Goal: Information Seeking & Learning: Compare options

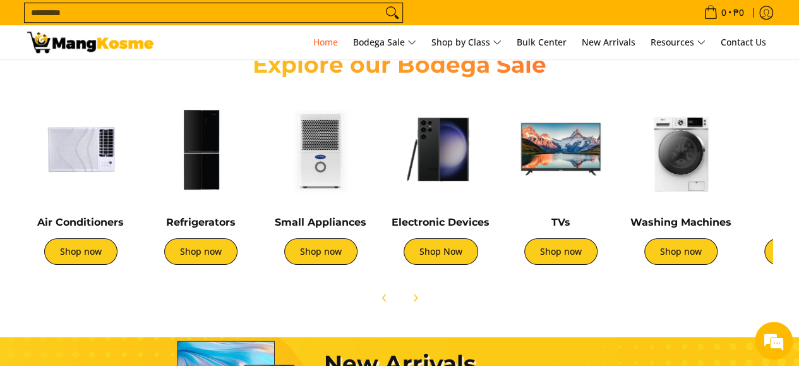
scroll to position [0, 1004]
click at [202, 251] on link "Shop now" at bounding box center [200, 251] width 73 height 27
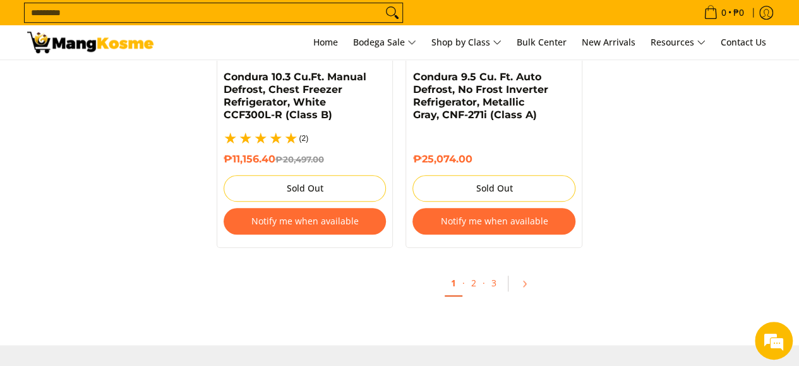
scroll to position [2838, 0]
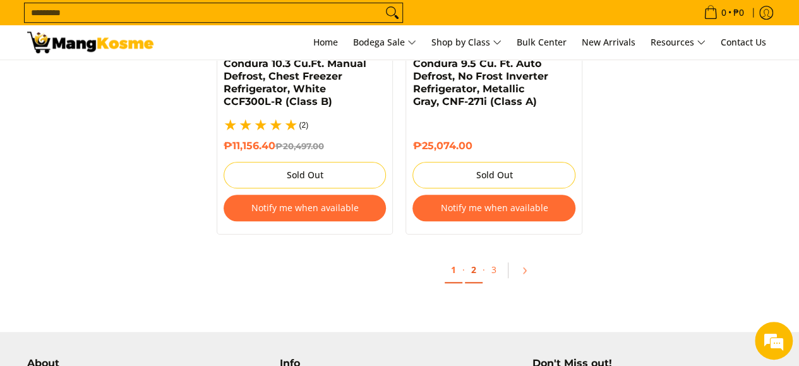
click at [472, 257] on link "2" at bounding box center [474, 270] width 18 height 26
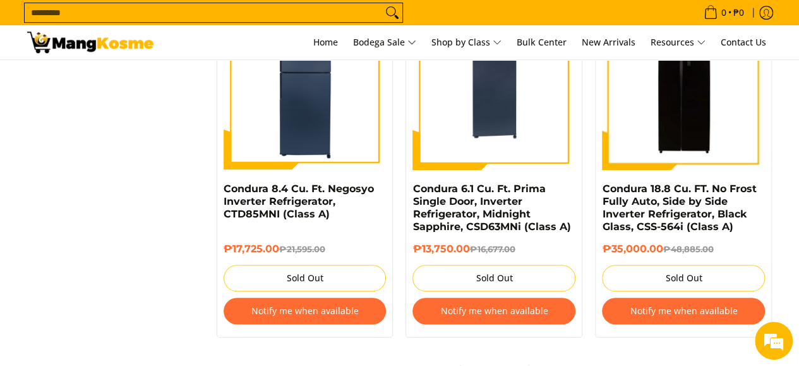
scroll to position [2797, 0]
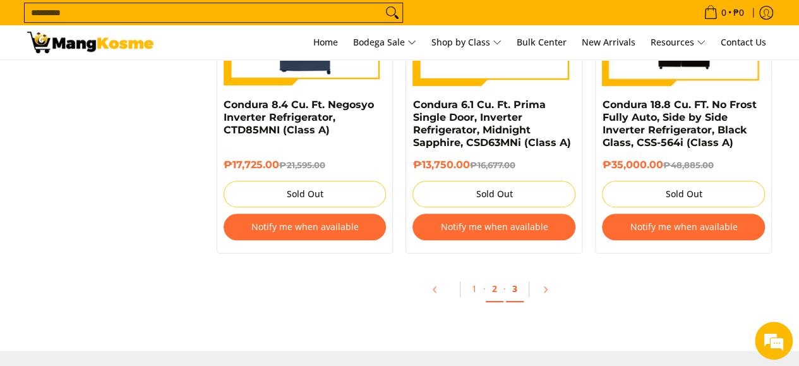
click at [518, 290] on link "3" at bounding box center [515, 289] width 18 height 26
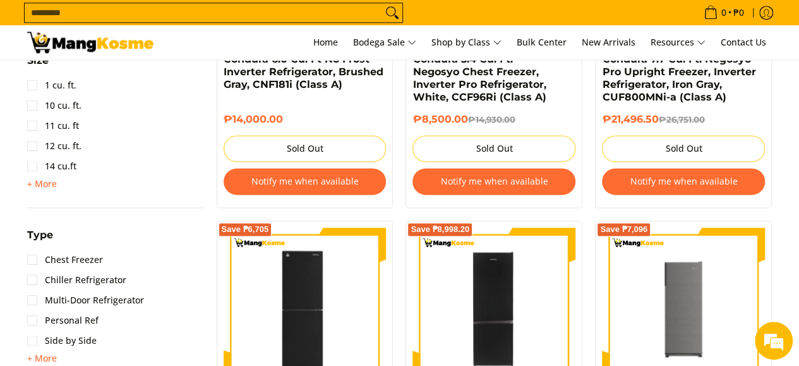
scroll to position [759, 0]
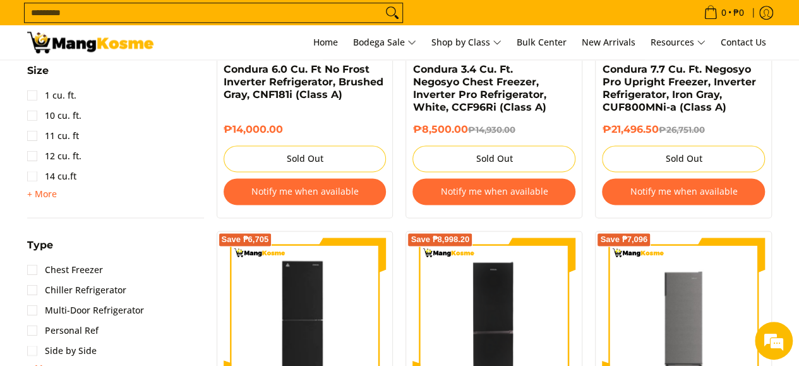
drag, startPoint x: 804, startPoint y: 37, endPoint x: 807, endPoint y: 162, distance: 124.4
click at [798, 162] on html "Skip to Main Content Home Bodega Sale Shop by Class Bulk Center New Arrivals Re…" at bounding box center [399, 298] width 799 height 2114
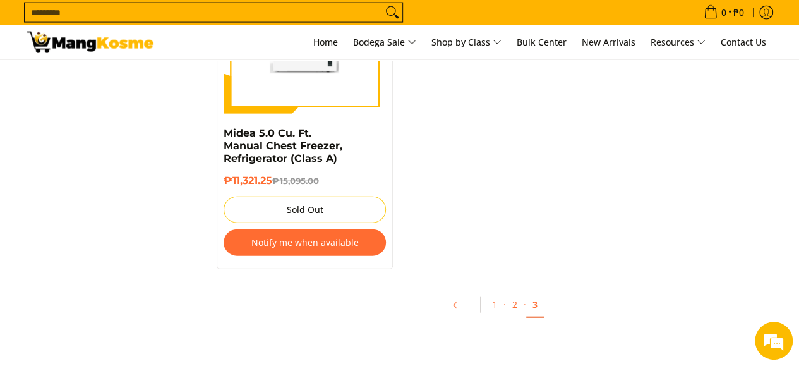
scroll to position [1420, 0]
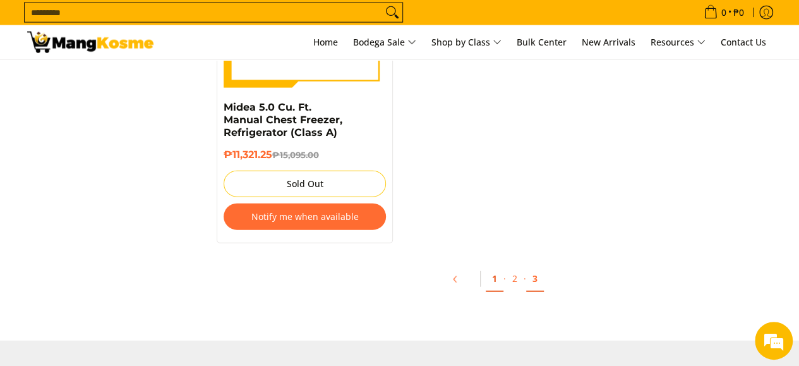
click at [496, 270] on link "1" at bounding box center [494, 279] width 18 height 26
